Goal: Use online tool/utility: Utilize a website feature to perform a specific function

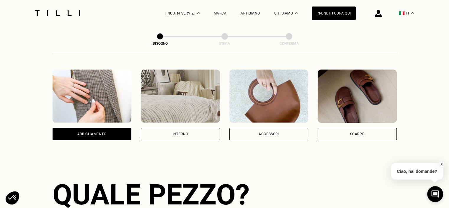
scroll to position [97, 0]
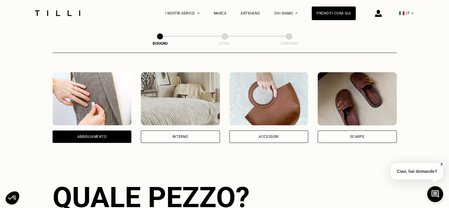
click at [188, 127] on div "Interno" at bounding box center [180, 107] width 79 height 71
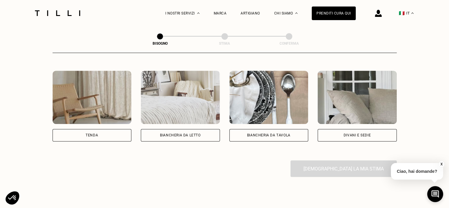
scroll to position [260, 0]
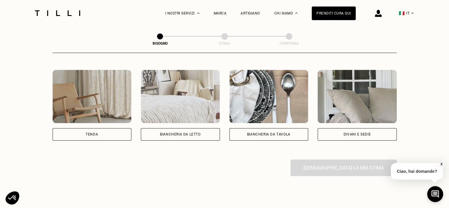
click at [267, 133] on div "Biancheria da tavola" at bounding box center [268, 134] width 43 height 4
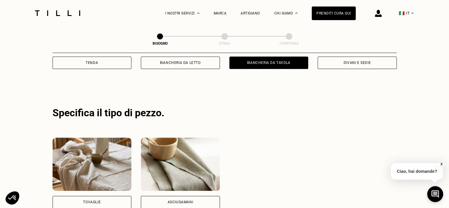
scroll to position [353, 0]
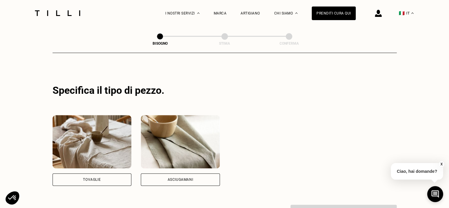
click at [112, 176] on div "Tovaglie" at bounding box center [92, 179] width 79 height 12
select select "FR"
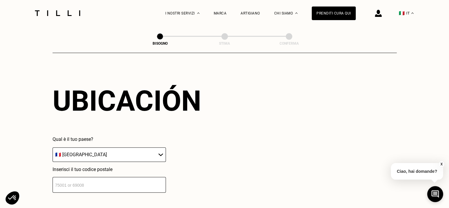
scroll to position [539, 0]
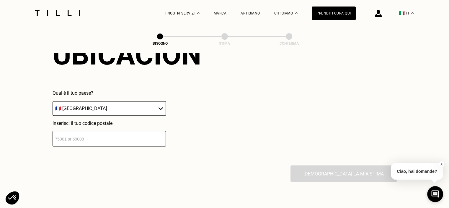
click at [121, 138] on input "number" at bounding box center [109, 138] width 113 height 16
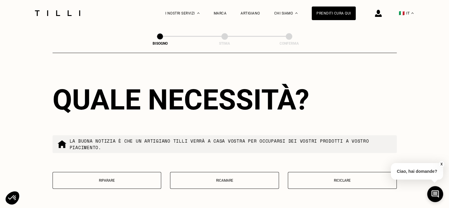
scroll to position [687, 0]
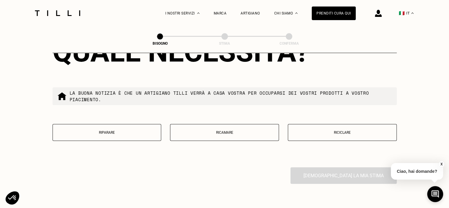
type input "75009"
click at [210, 131] on button "Ricamare" at bounding box center [224, 132] width 109 height 17
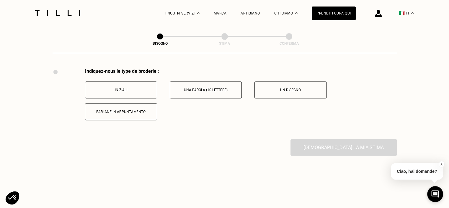
scroll to position [791, 0]
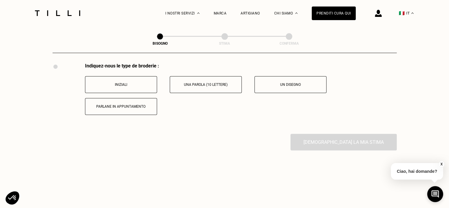
click at [211, 87] on p "Una parola (10 lettere)" at bounding box center [206, 84] width 66 height 4
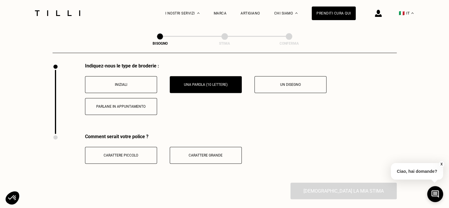
click at [195, 157] on p "Carattere grande" at bounding box center [206, 155] width 66 height 4
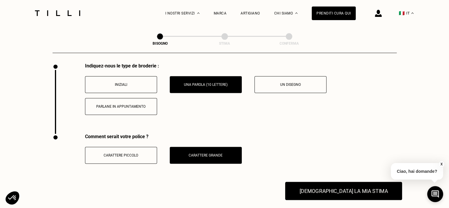
click at [322, 186] on button "[DEMOGRAPHIC_DATA] la mia stima" at bounding box center [343, 190] width 117 height 18
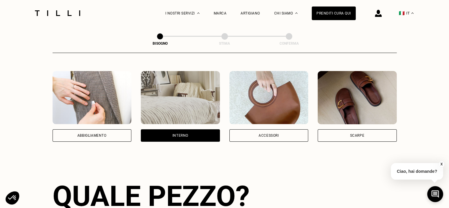
scroll to position [98, 0]
